Goal: Task Accomplishment & Management: Manage account settings

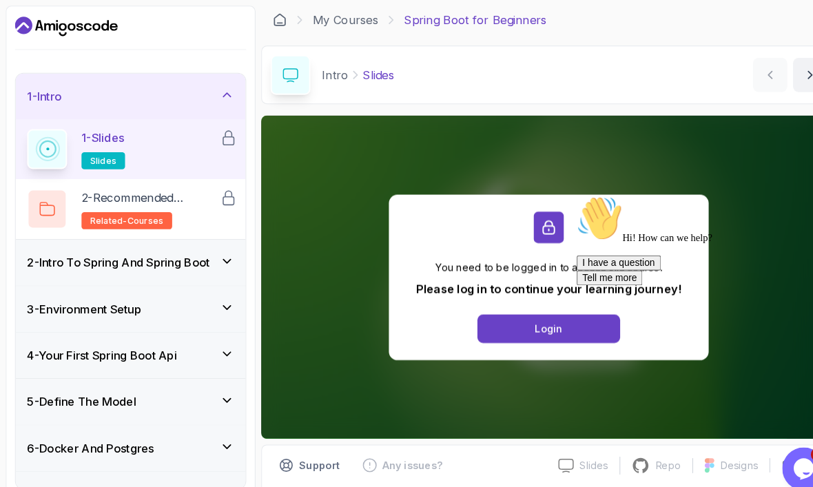
click at [528, 318] on div "Login" at bounding box center [530, 318] width 27 height 14
click at [581, 242] on div "Hi! How can we help?" at bounding box center [700, 218] width 248 height 47
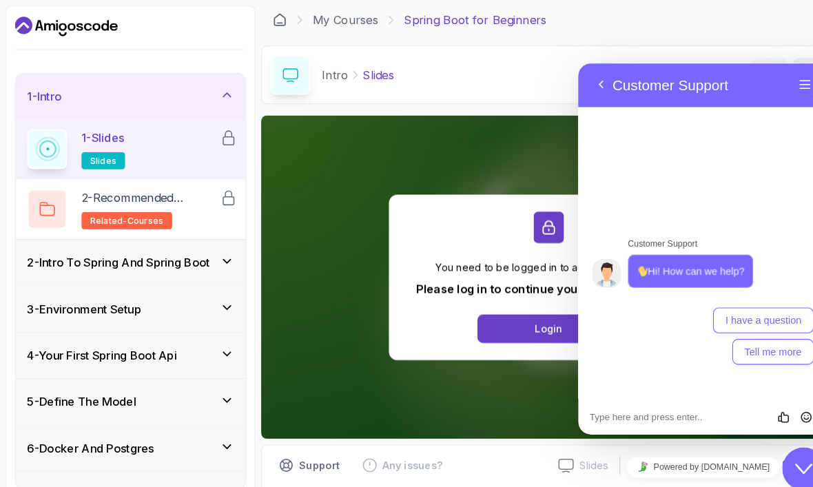
click at [474, 401] on div "You need to be logged in to access this course. Please log in to continue your …" at bounding box center [530, 268] width 556 height 312
click at [484, 312] on button "Login" at bounding box center [530, 318] width 138 height 28
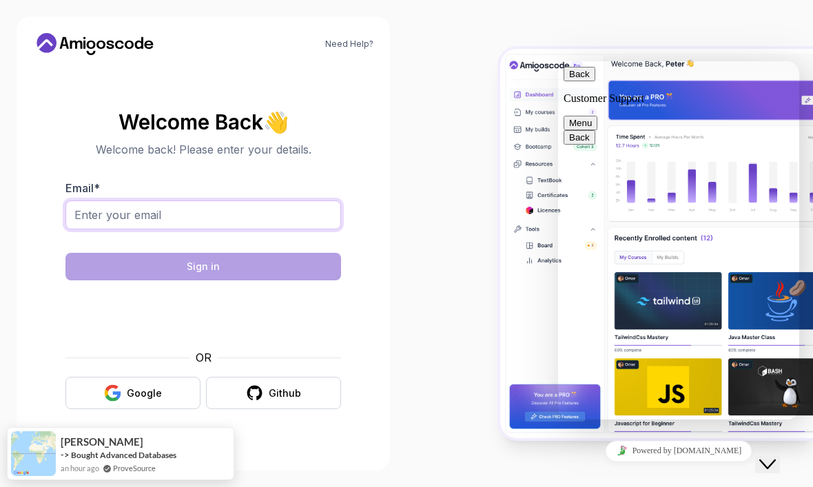
click at [289, 230] on input "Email *" at bounding box center [203, 215] width 276 height 29
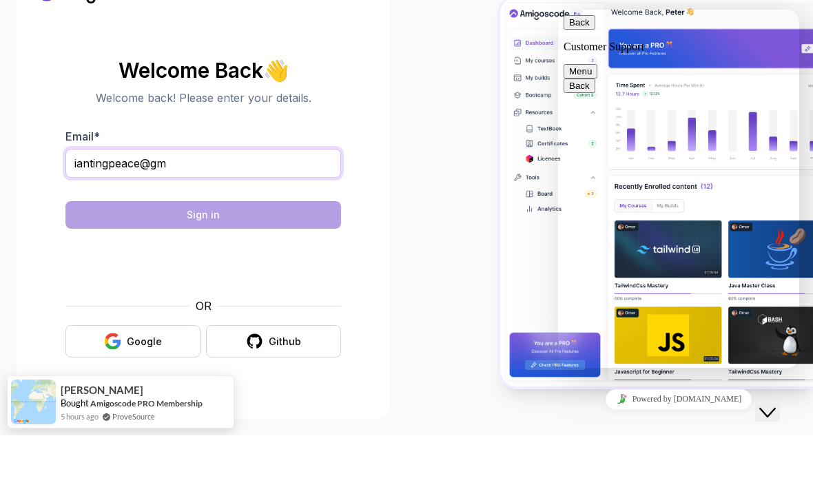
type input "iantingpeace@gm"
click at [557, 130] on img at bounding box center [657, 244] width 313 height 390
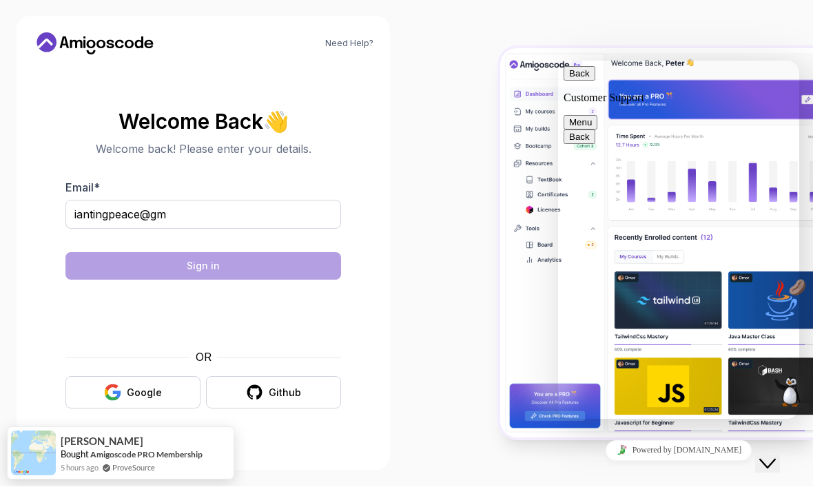
click at [153, 387] on div "Google" at bounding box center [144, 394] width 35 height 14
click at [585, 75] on button "Back" at bounding box center [580, 73] width 32 height 14
click at [163, 377] on button "Google" at bounding box center [132, 393] width 135 height 32
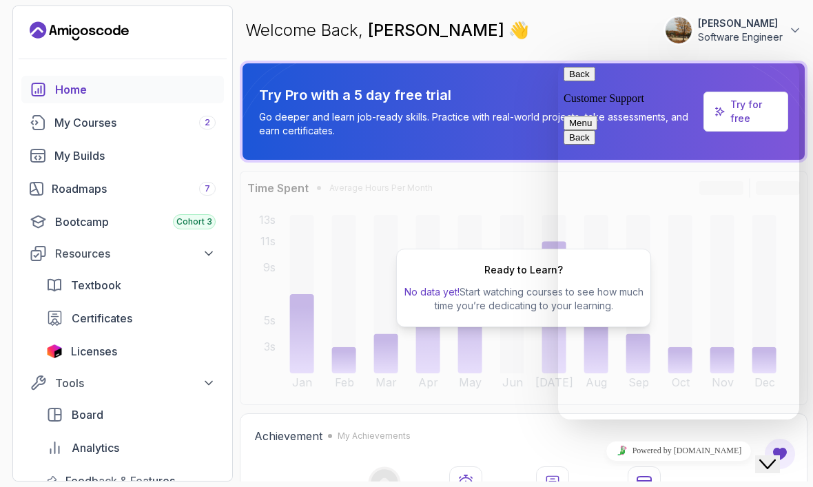
click at [574, 81] on button "Back" at bounding box center [580, 74] width 32 height 14
click at [188, 125] on div "My Courses 2" at bounding box center [134, 122] width 161 height 17
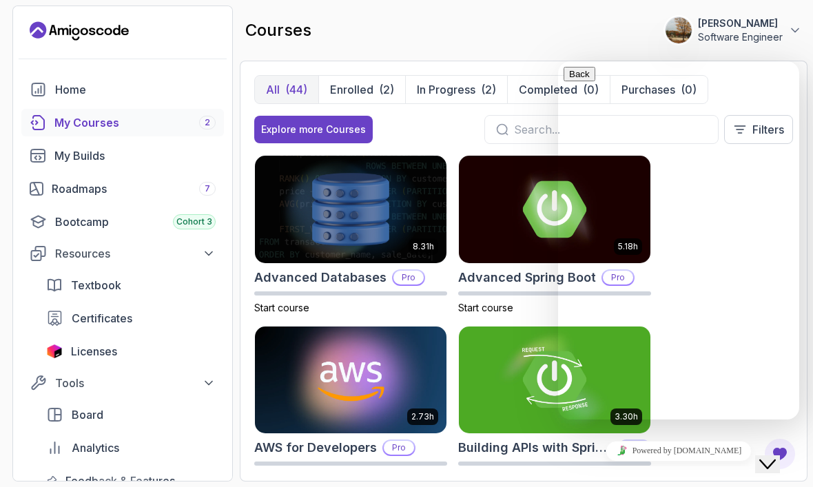
click at [617, 33] on div "courses 0 Points yvonne ting Software Engineer" at bounding box center [524, 31] width 568 height 50
